Goal: Communication & Community: Answer question/provide support

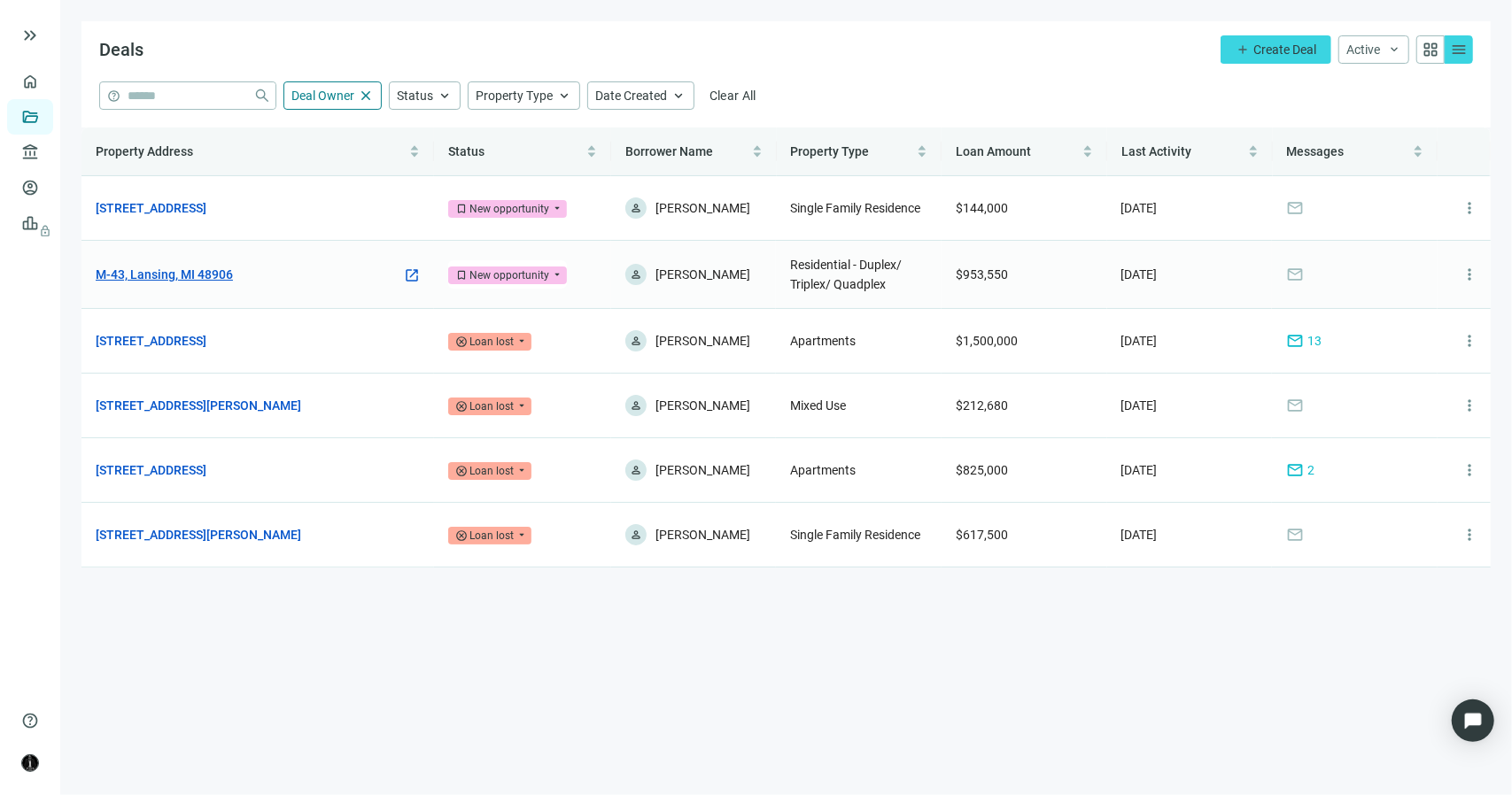
click at [221, 271] on link "M-43, Lansing, MI 48906" at bounding box center [165, 274] width 137 height 19
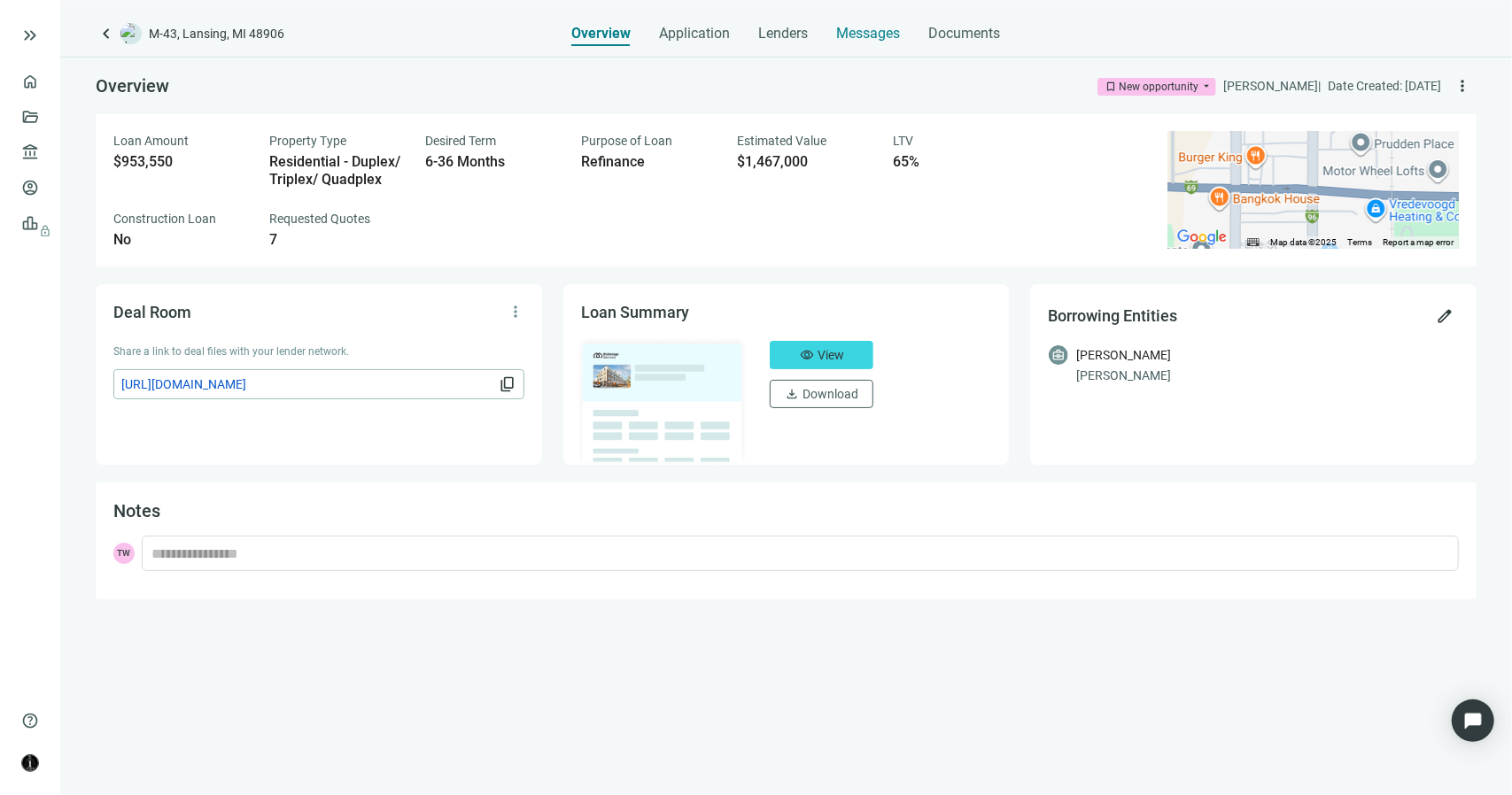
click at [882, 33] on span "Messages" at bounding box center [869, 33] width 64 height 16
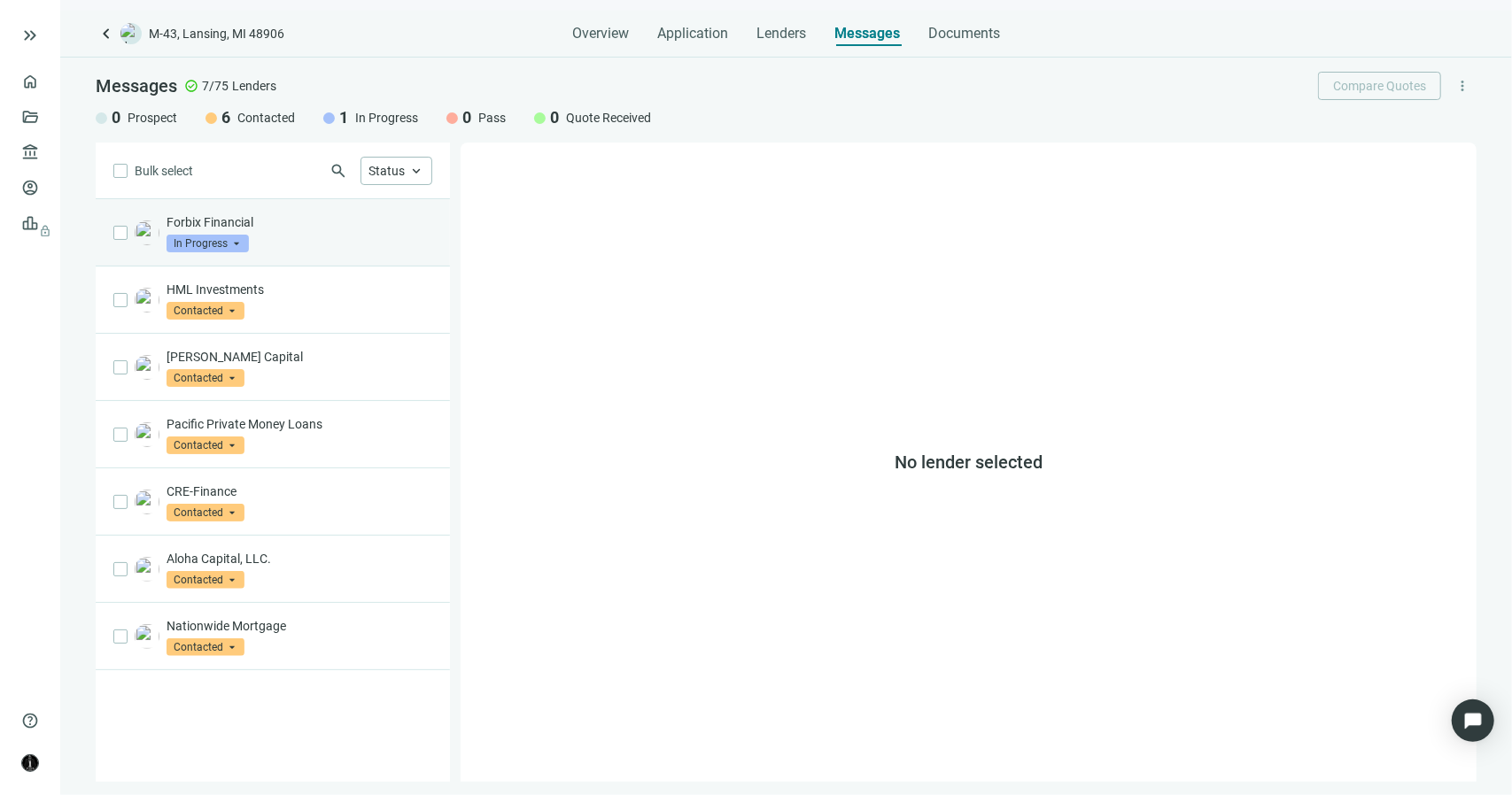
click at [334, 218] on p "Forbix Financial" at bounding box center [299, 221] width 265 height 17
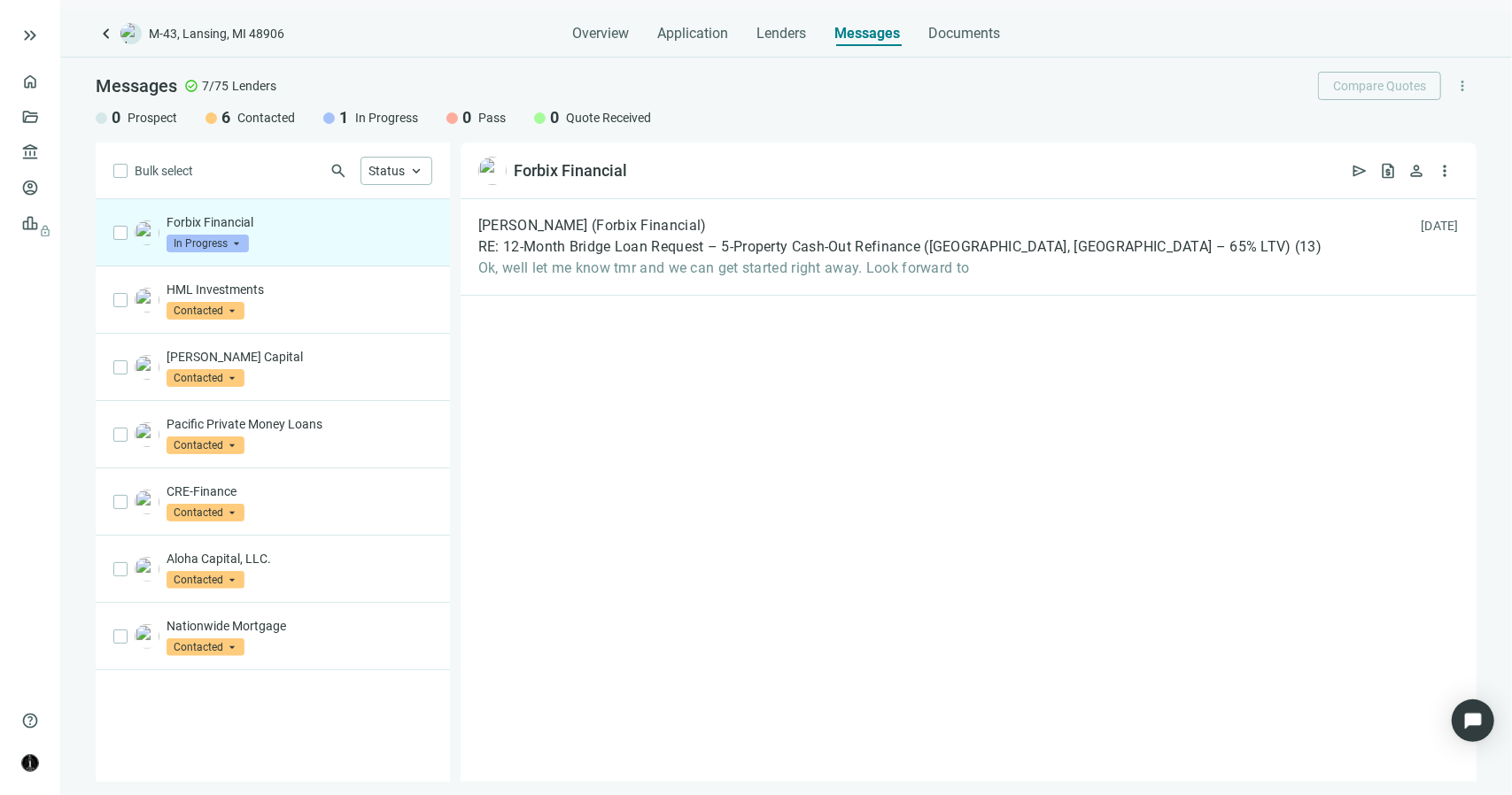
click at [238, 240] on span "In Progress" at bounding box center [208, 243] width 82 height 17
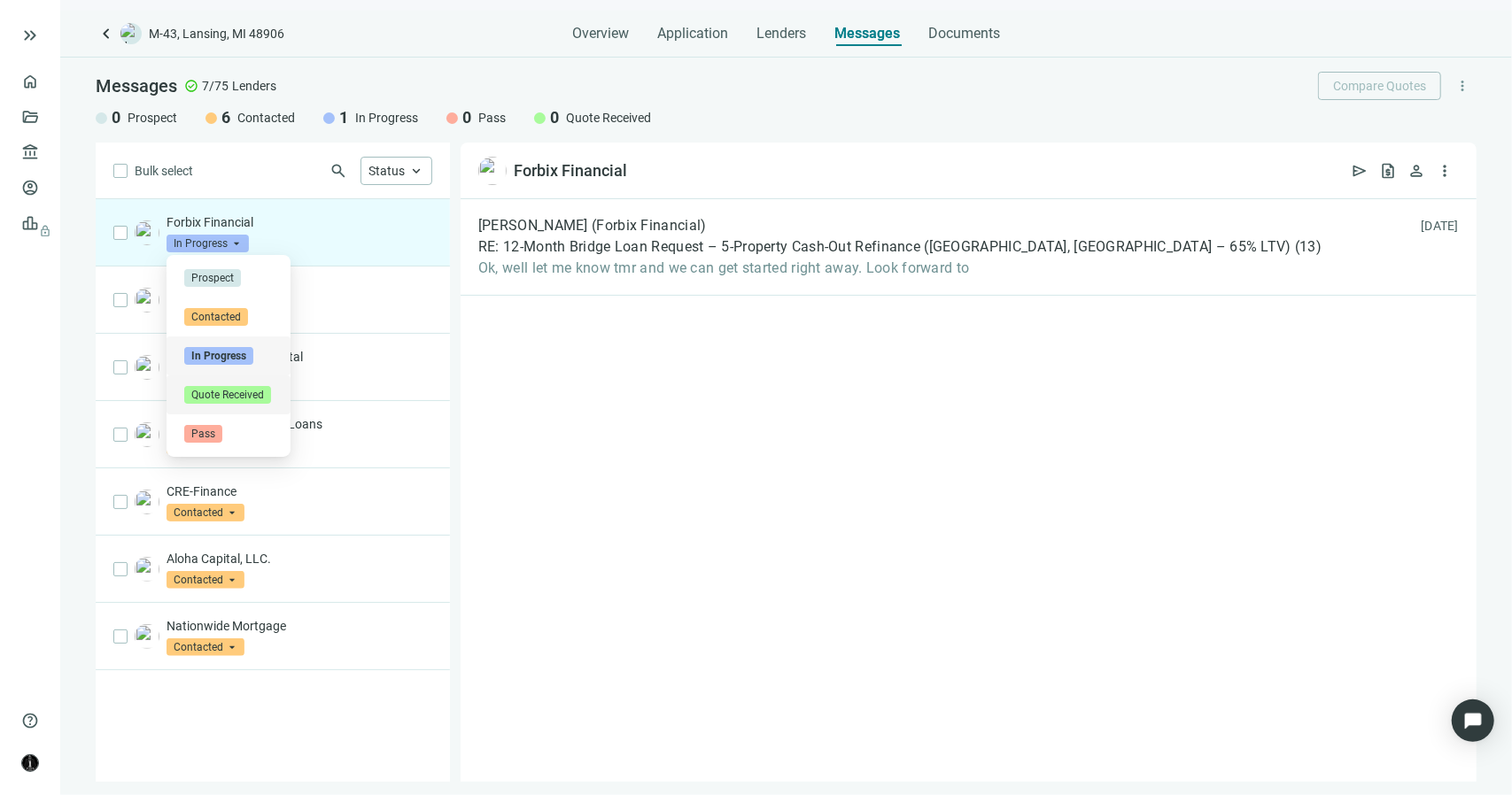
click at [248, 392] on span "Quote Received" at bounding box center [227, 394] width 87 height 17
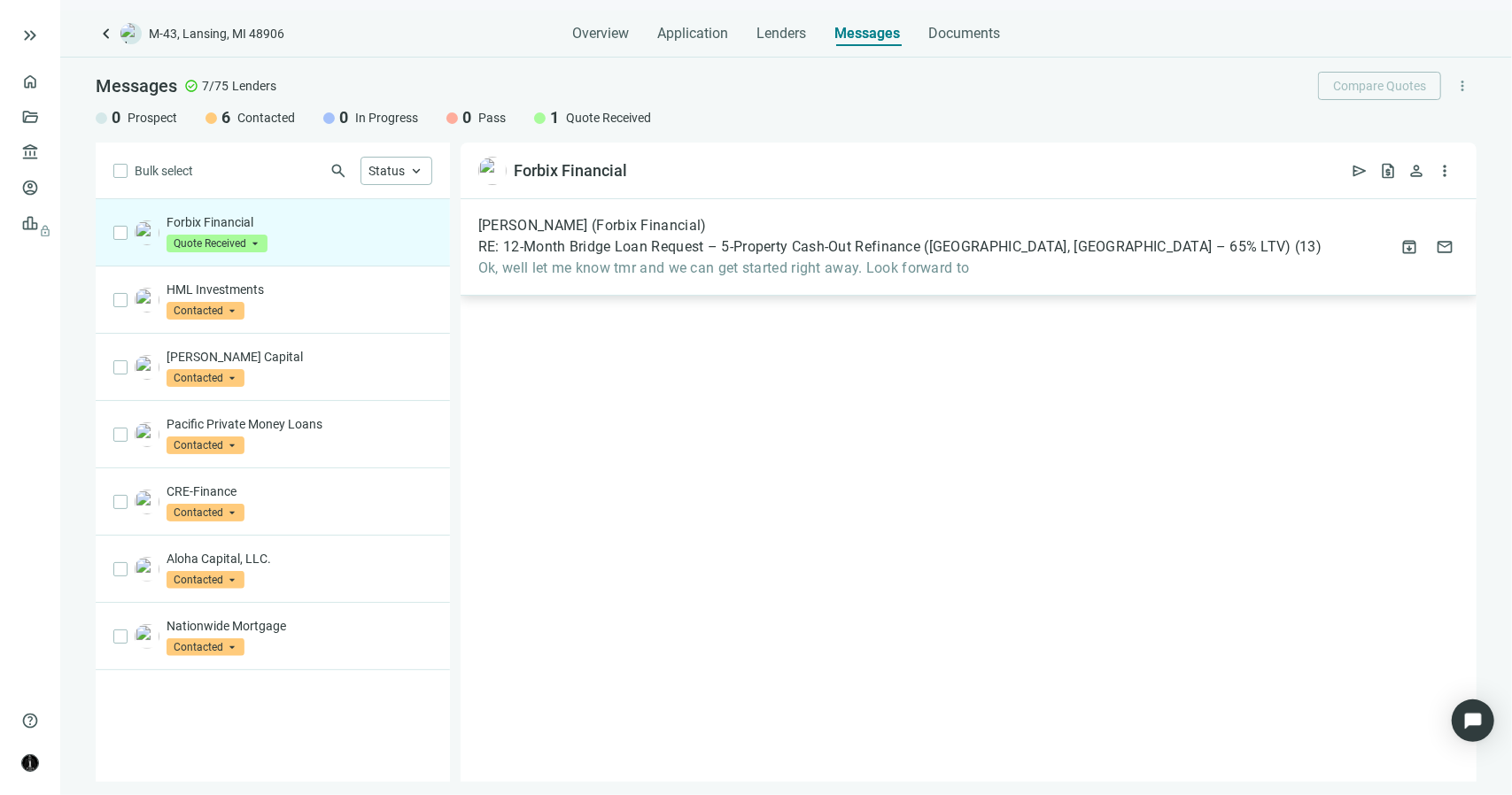
click at [661, 238] on span "RE: 12-Month Bridge Loan Request – 5-Property Cash-Out Refinance ([GEOGRAPHIC_D…" at bounding box center [885, 246] width 814 height 17
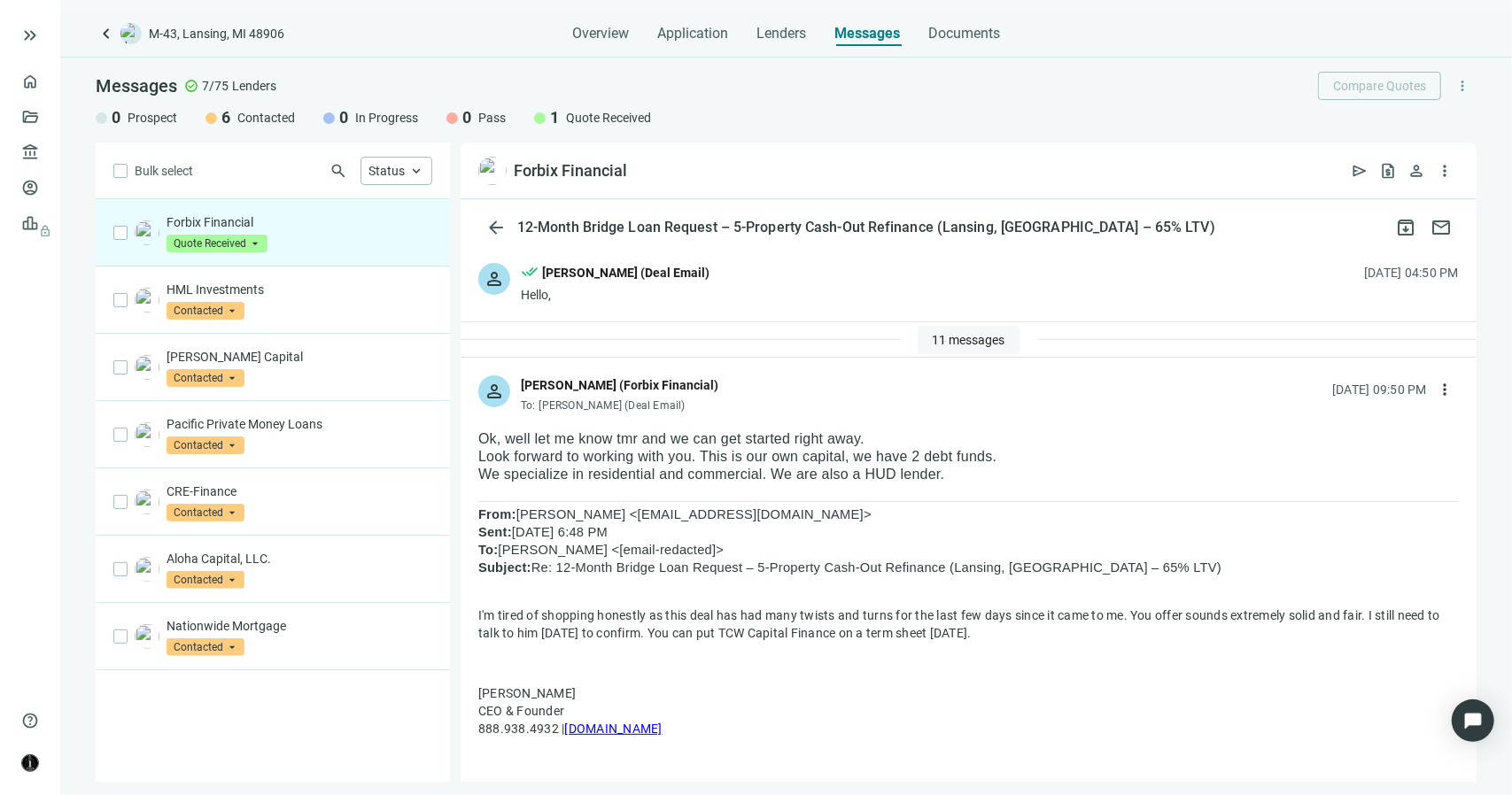
click at [930, 330] on button "11 messages" at bounding box center [969, 339] width 103 height 28
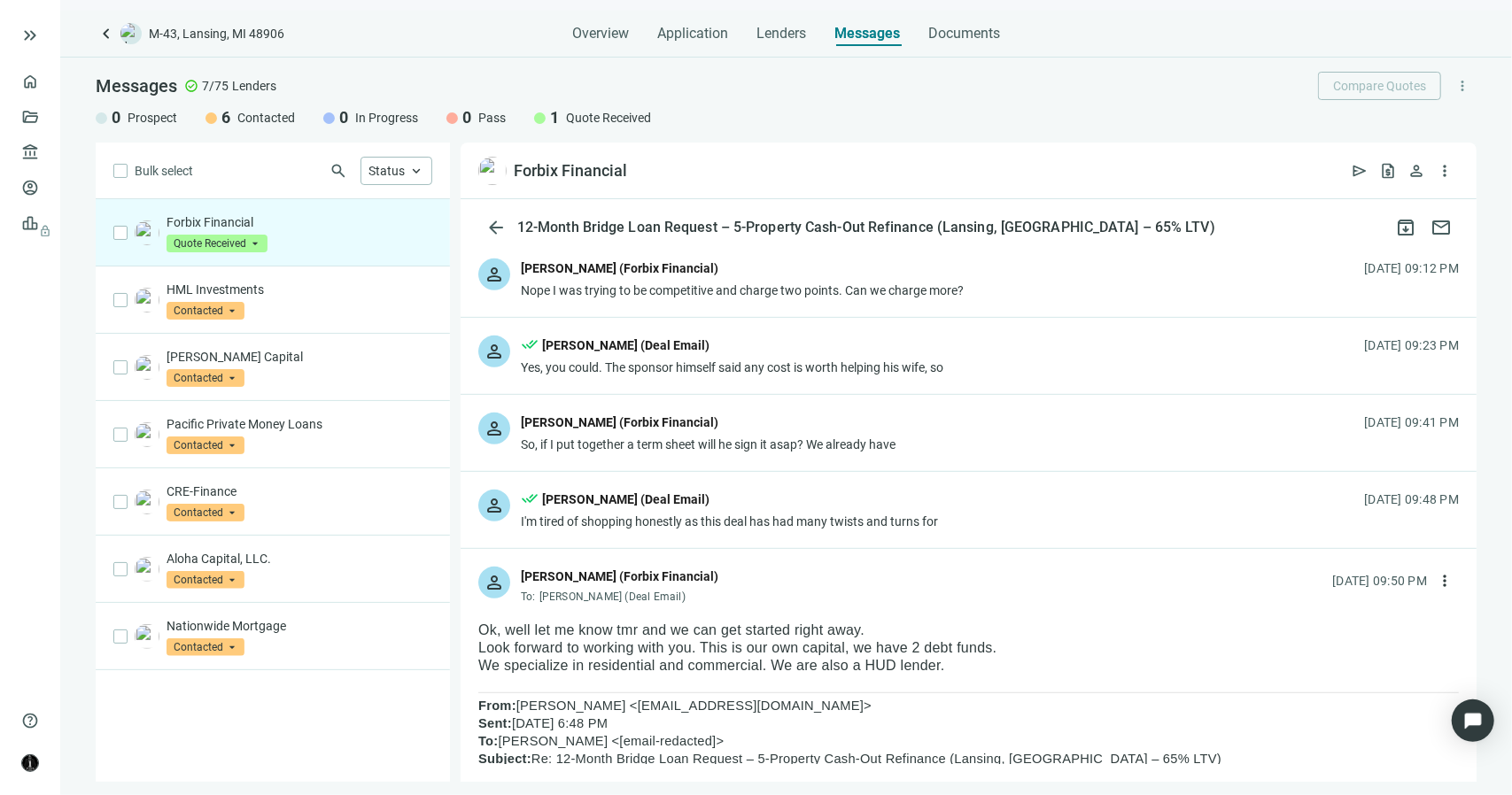
scroll to position [620, 0]
click at [757, 446] on div "So, if I put together a term sheet will he sign it asap? We already have" at bounding box center [707, 445] width 374 height 17
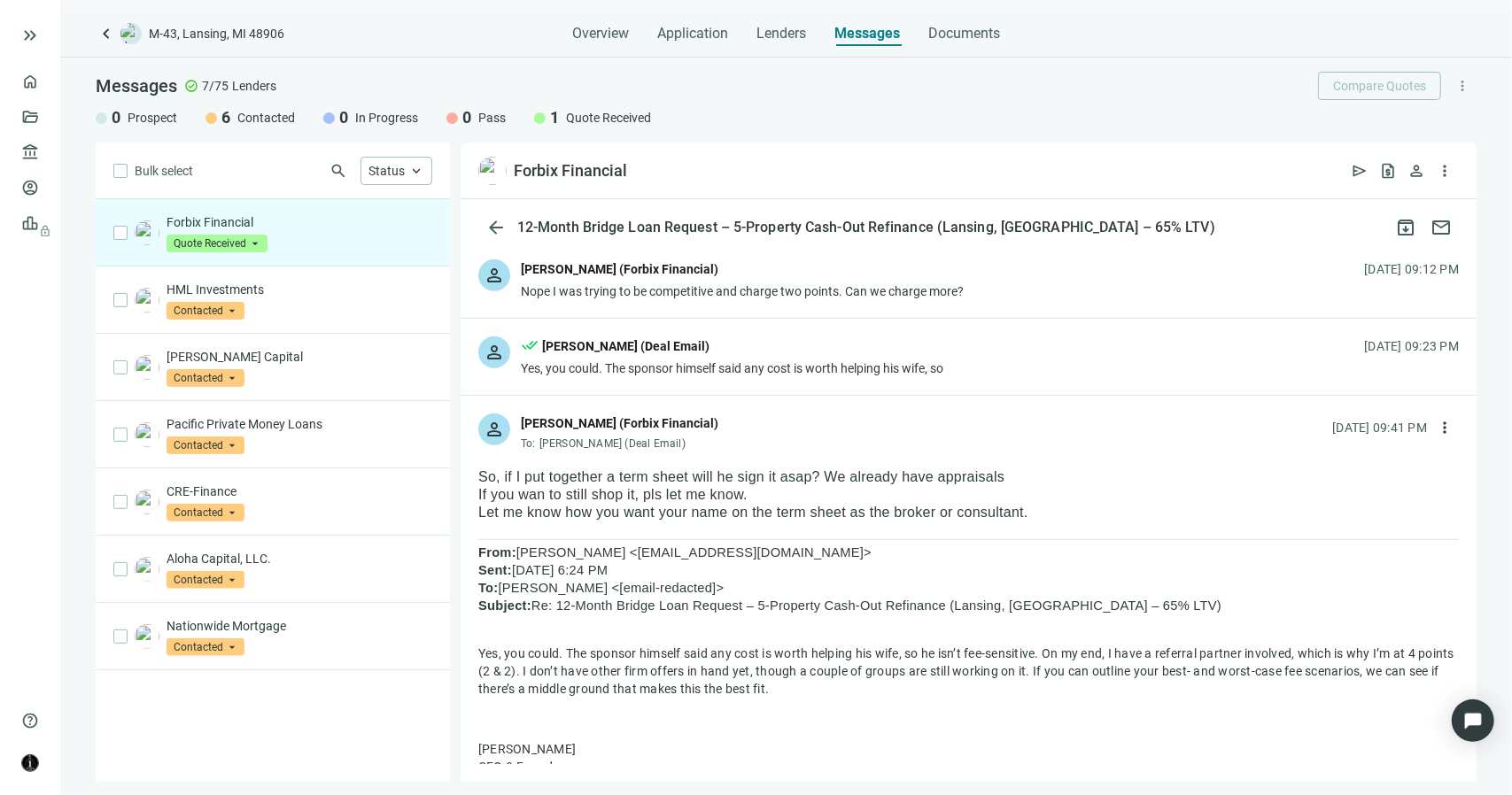
click at [746, 369] on div "Yes, you could. The sponsor himself said any cost is worth helping his wife, so" at bounding box center [732, 368] width 423 height 17
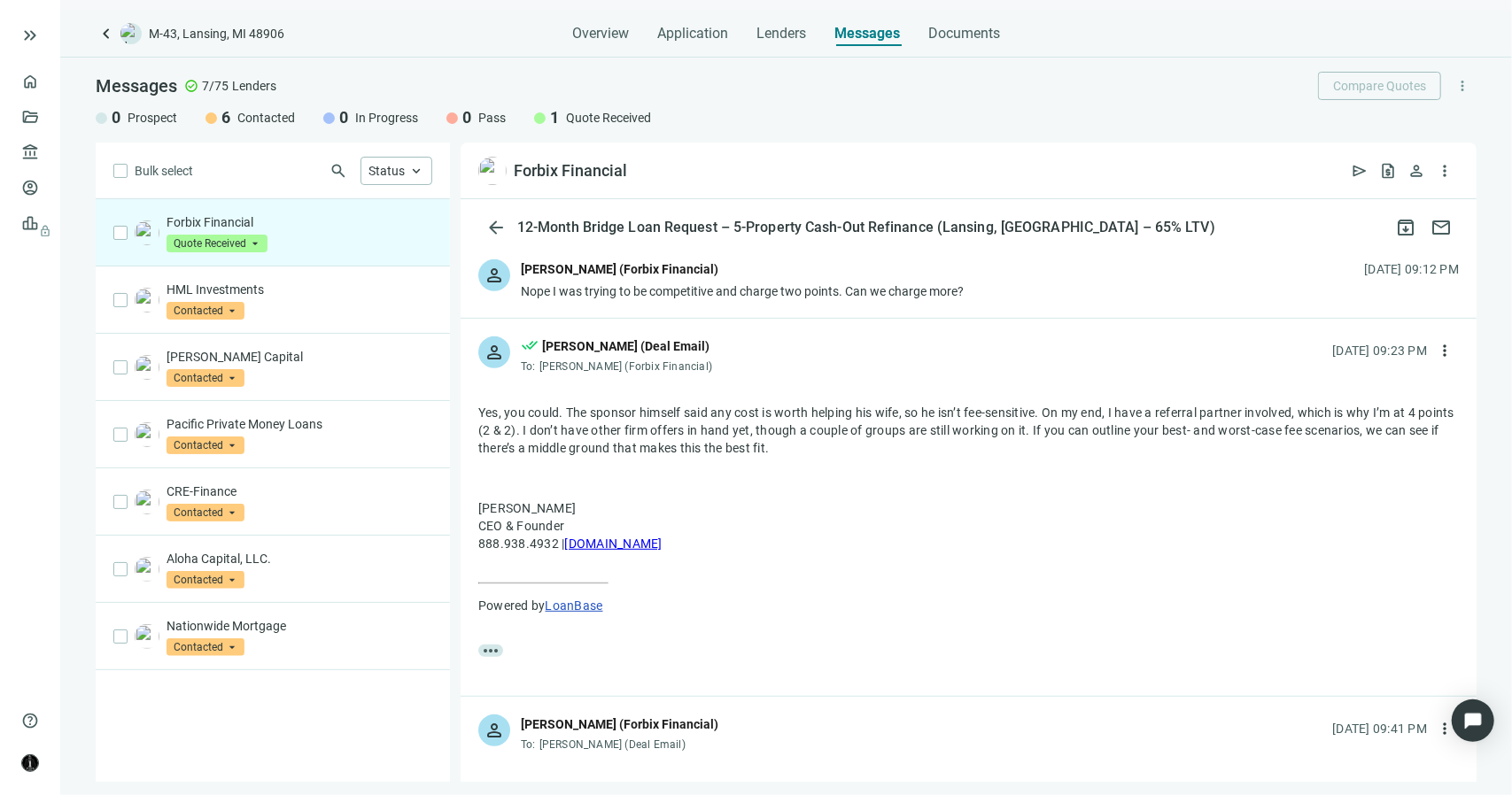
click at [706, 291] on div "Nope I was trying to be competitive and charge two points. Can we charge more?" at bounding box center [742, 291] width 443 height 17
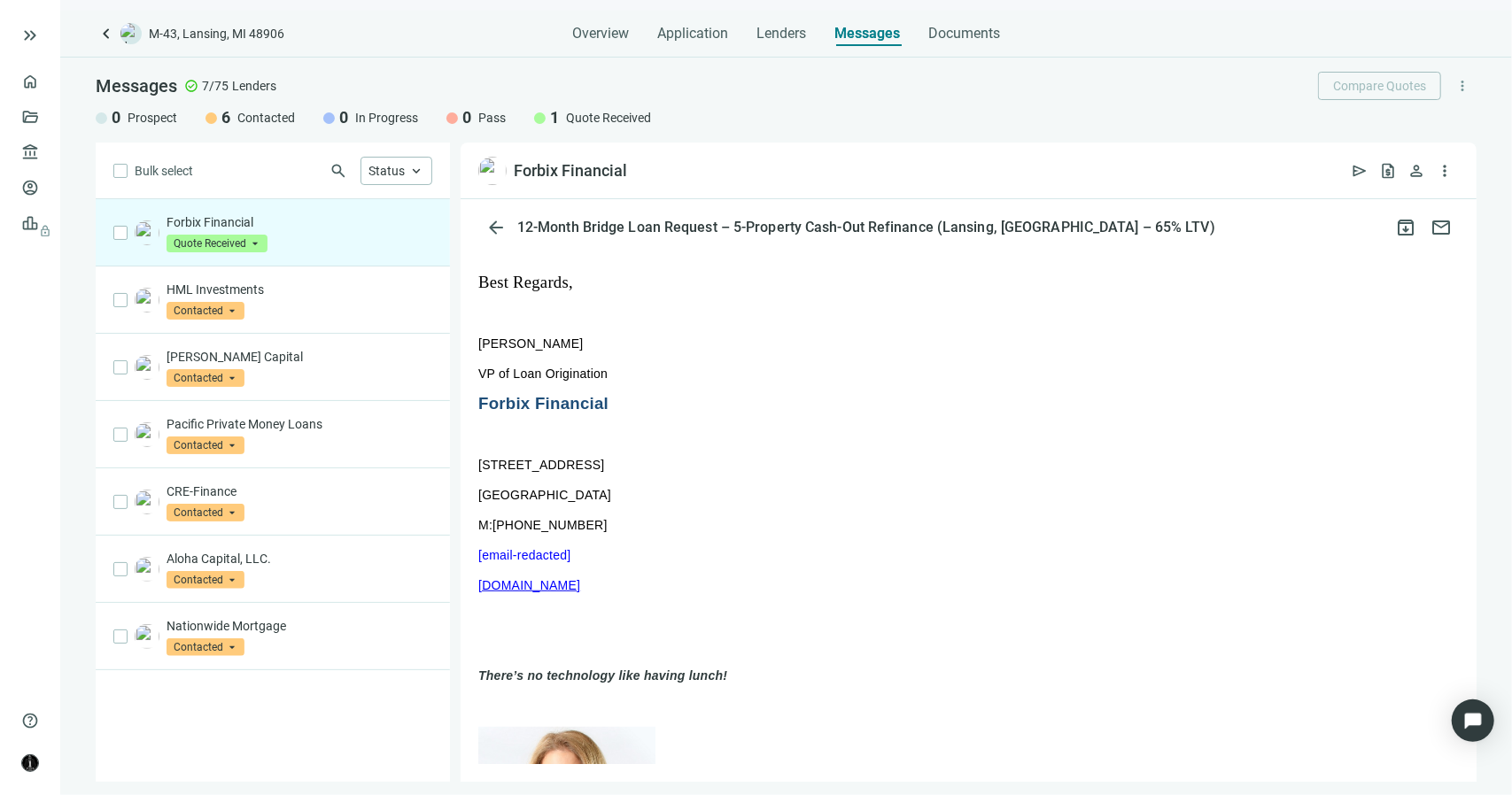
scroll to position [708, 0]
drag, startPoint x: 568, startPoint y: 339, endPoint x: 480, endPoint y: 343, distance: 88.1
click at [480, 343] on p "[PERSON_NAME]" at bounding box center [969, 343] width 981 height 17
click at [494, 225] on span "arrow_back" at bounding box center [495, 227] width 21 height 21
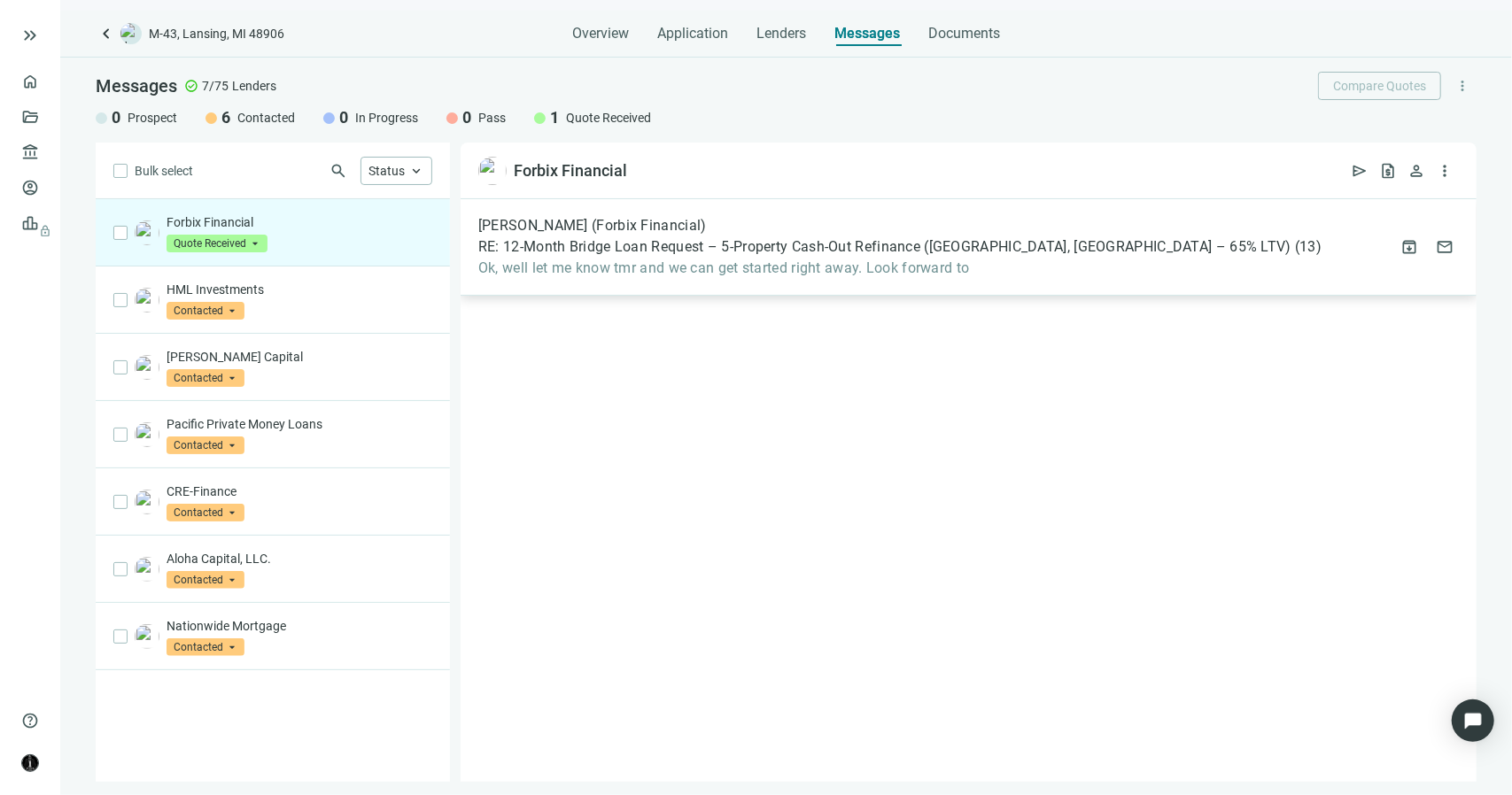
click at [537, 254] on span "RE: 12-Month Bridge Loan Request – 5-Property Cash-Out Refinance ([GEOGRAPHIC_D…" at bounding box center [885, 246] width 814 height 17
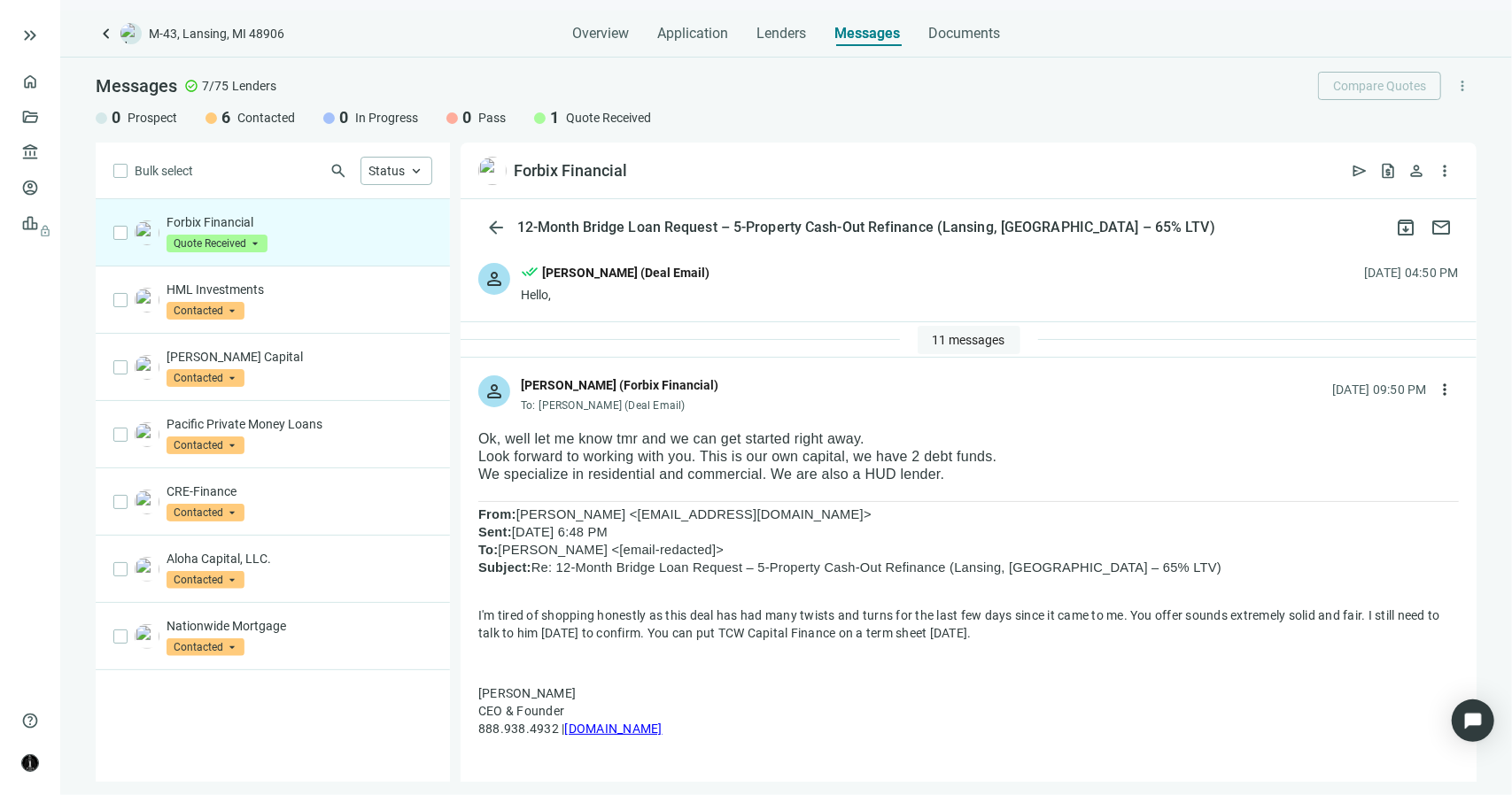
click at [937, 334] on span "11 messages" at bounding box center [968, 339] width 72 height 14
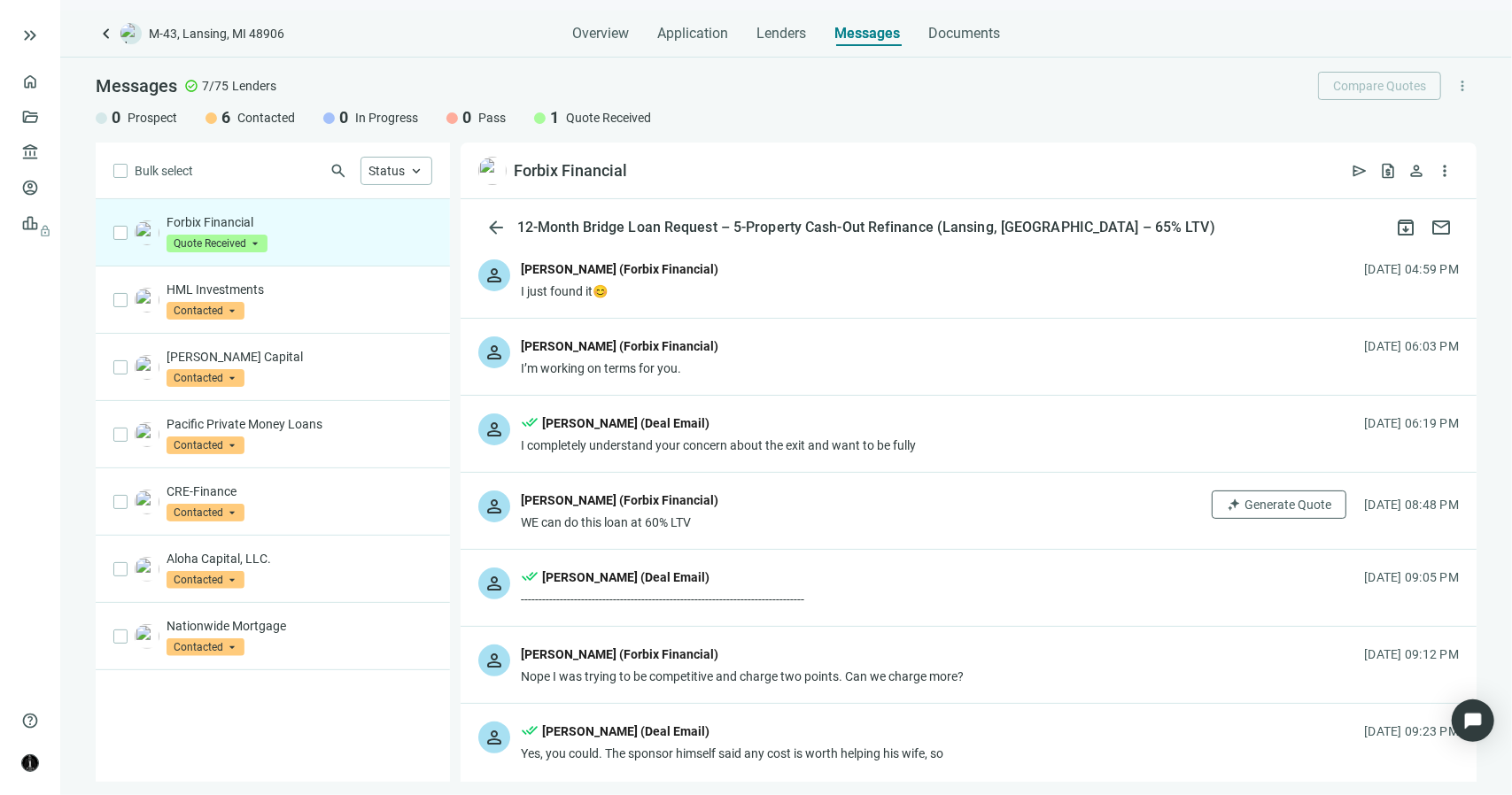
scroll to position [265, 0]
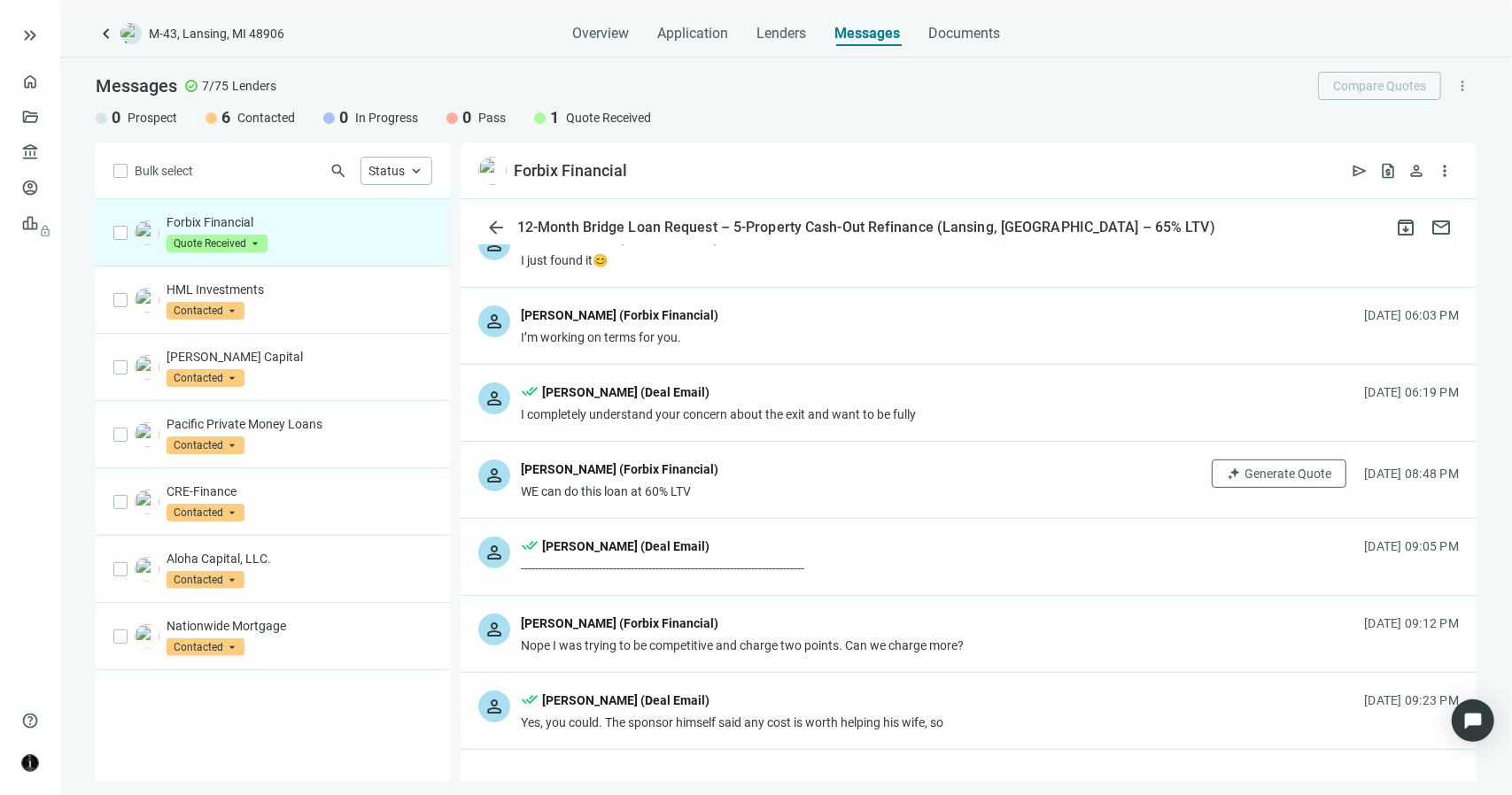
click at [677, 486] on div "WE can do this loan at 60% LTV" at bounding box center [620, 491] width 198 height 17
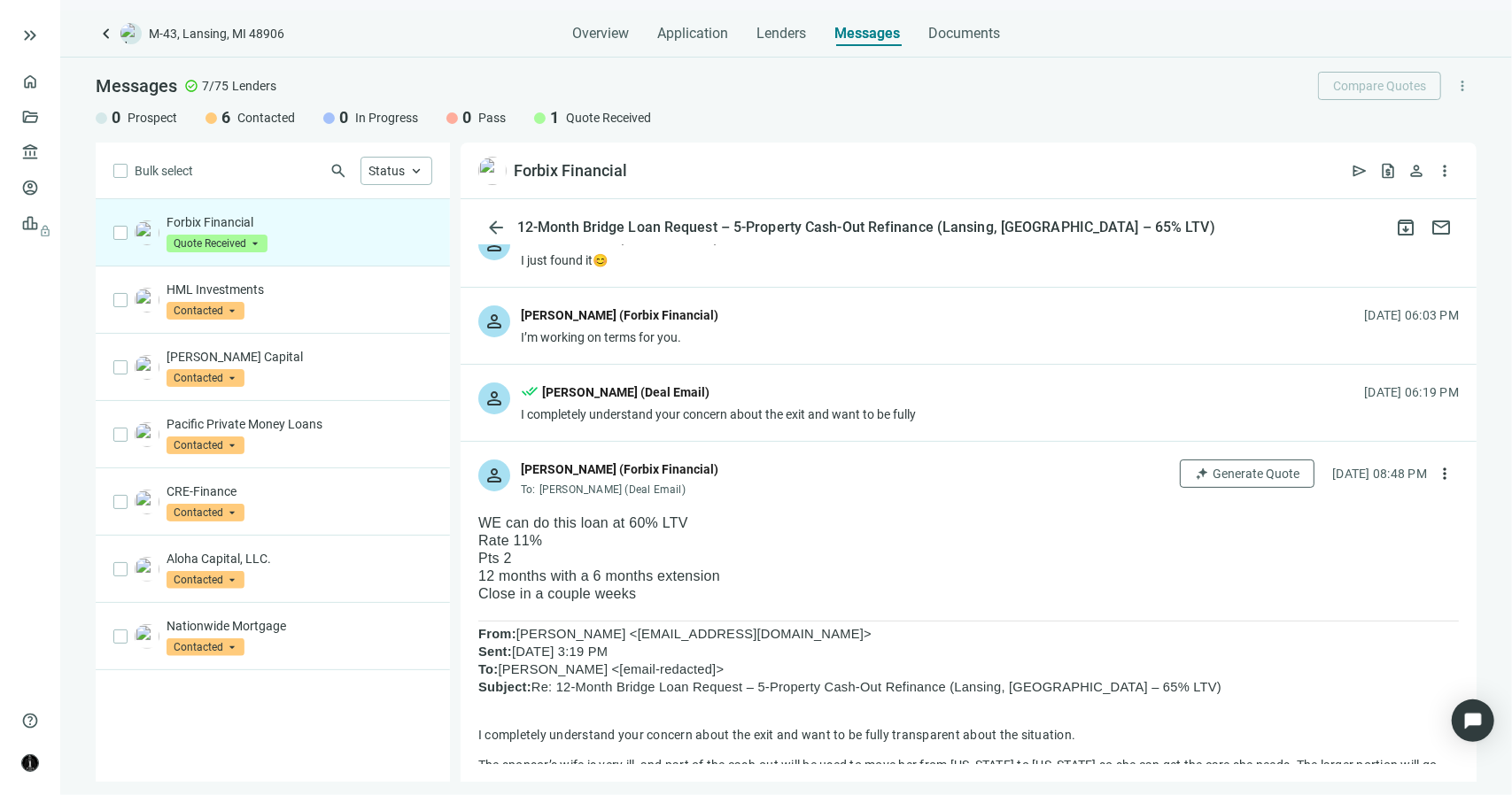
drag, startPoint x: 641, startPoint y: 591, endPoint x: 572, endPoint y: 586, distance: 69.2
click at [572, 586] on p "Close in a couple weeks" at bounding box center [969, 594] width 981 height 17
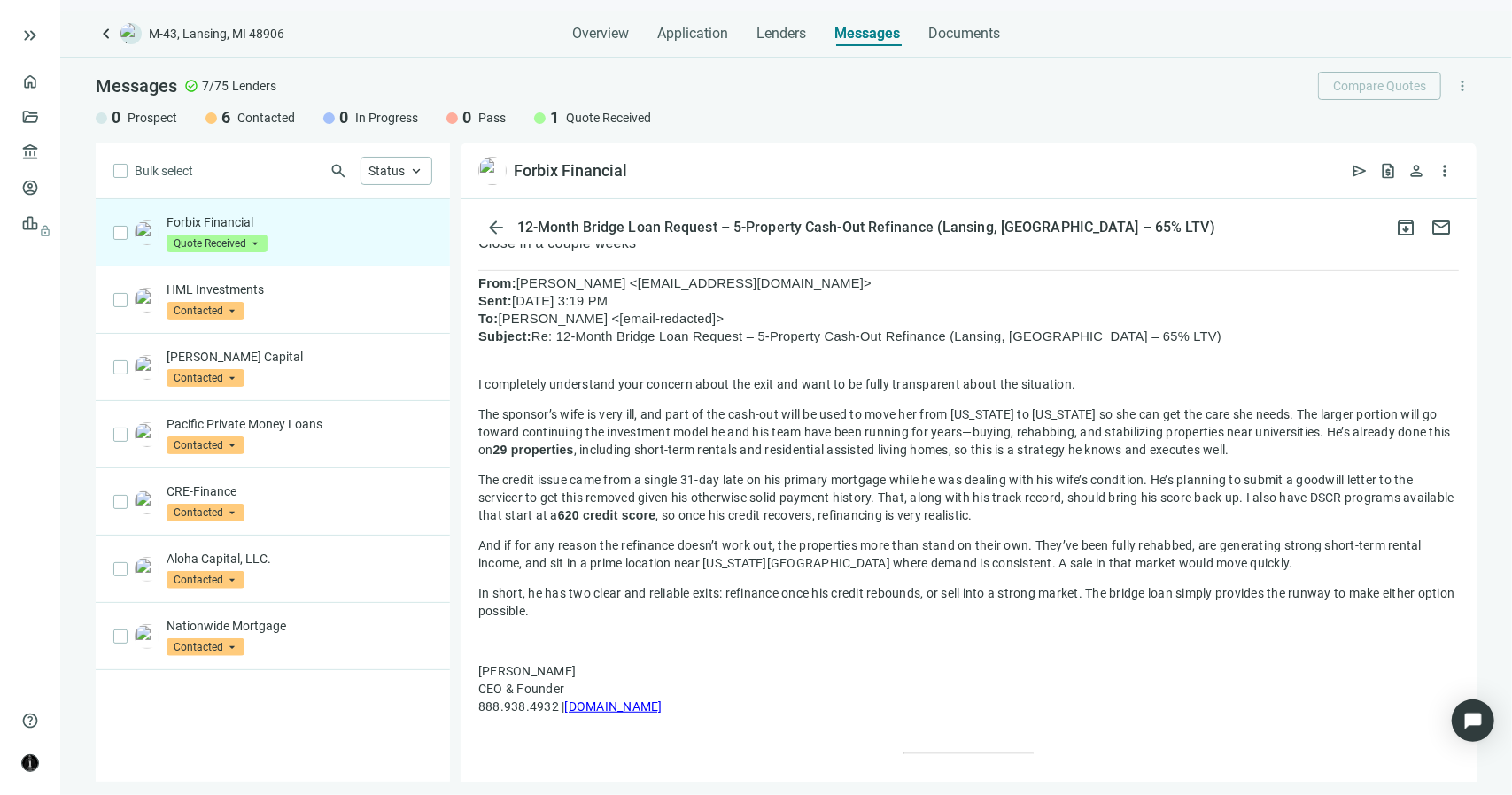
scroll to position [354, 0]
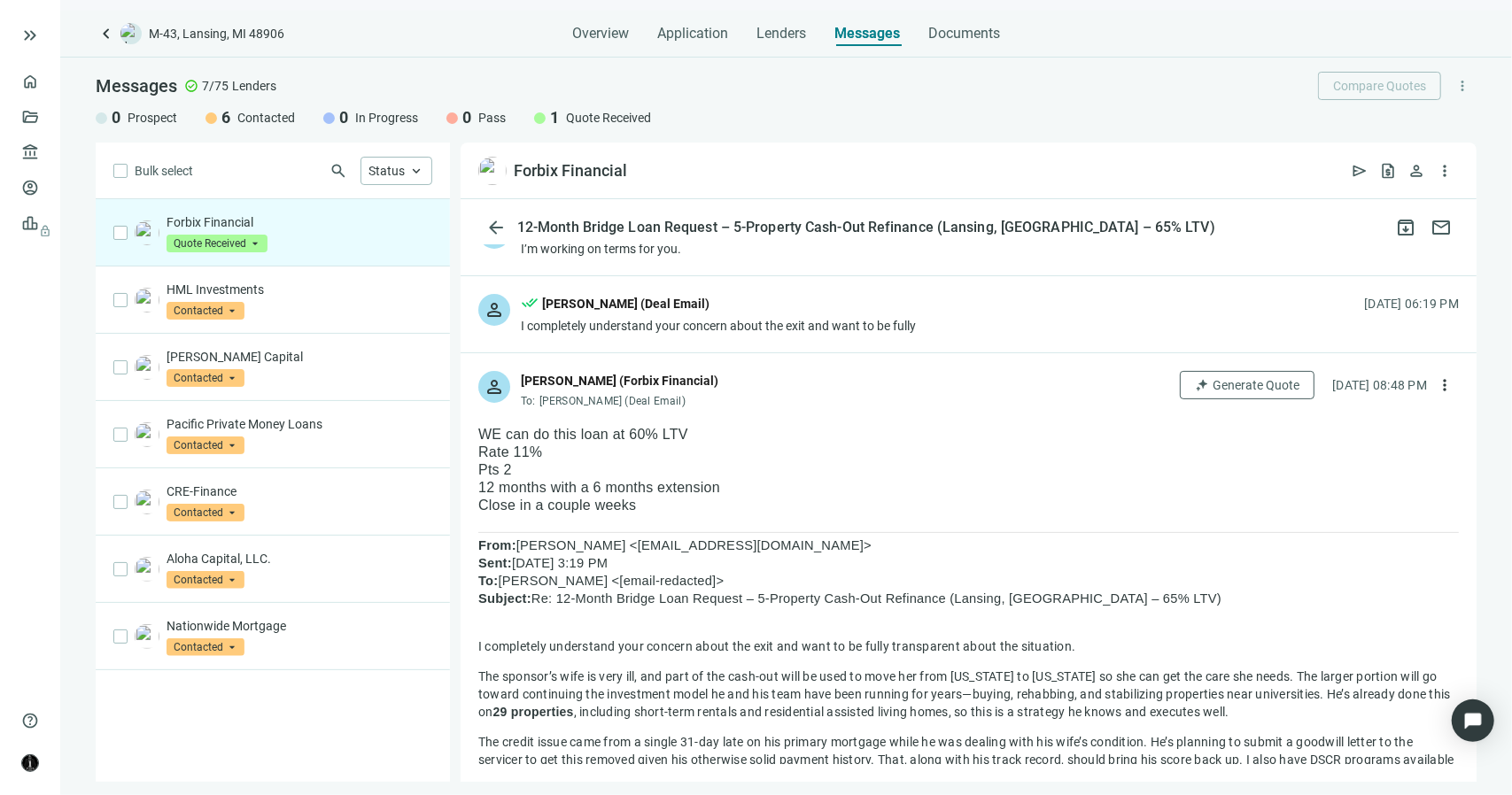
click at [590, 500] on p "Close in a couple weeks" at bounding box center [969, 505] width 981 height 17
drag, startPoint x: 640, startPoint y: 500, endPoint x: 480, endPoint y: 433, distance: 173.5
